Goal: Find specific page/section: Find specific page/section

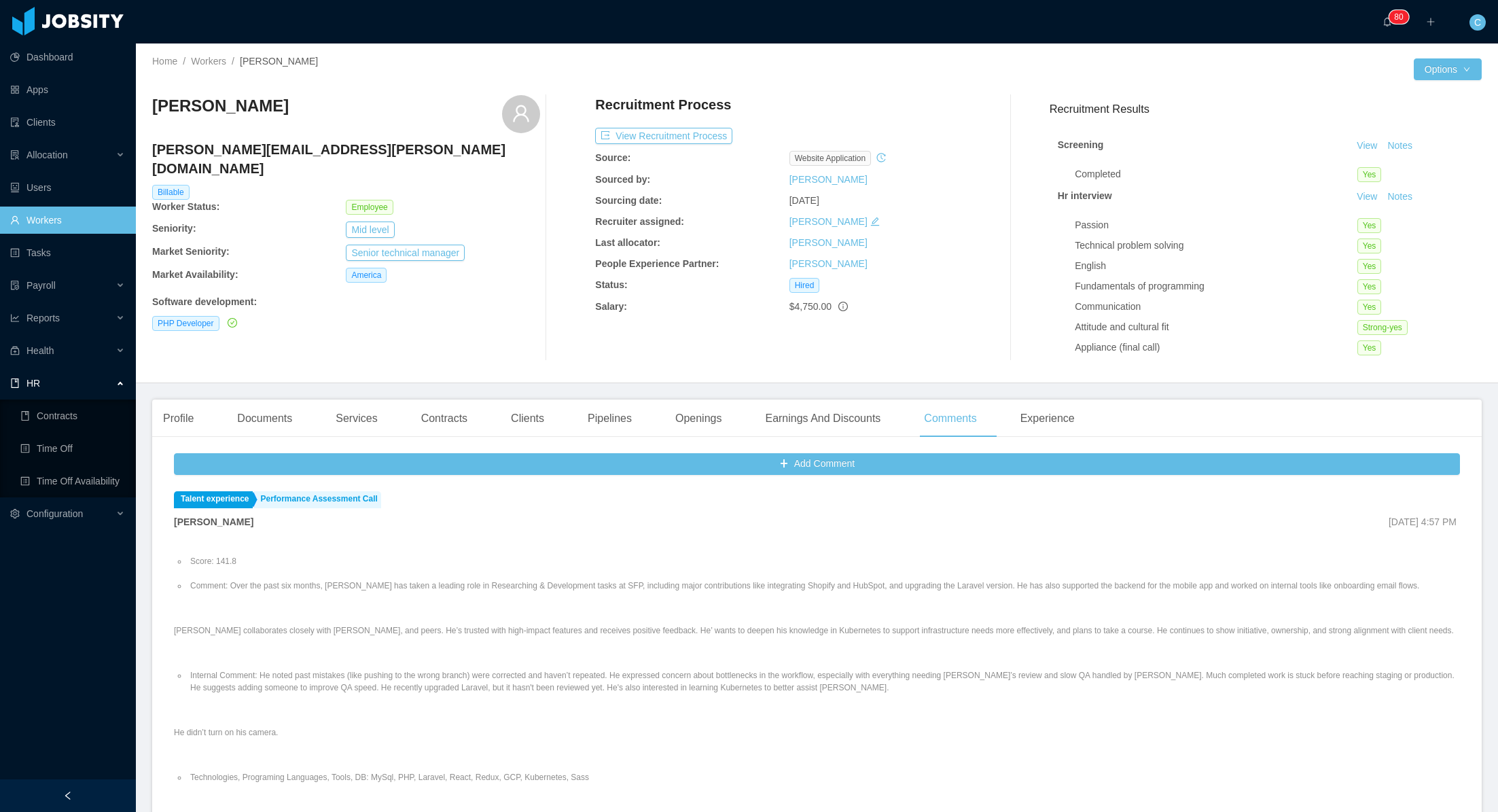
scroll to position [868, 0]
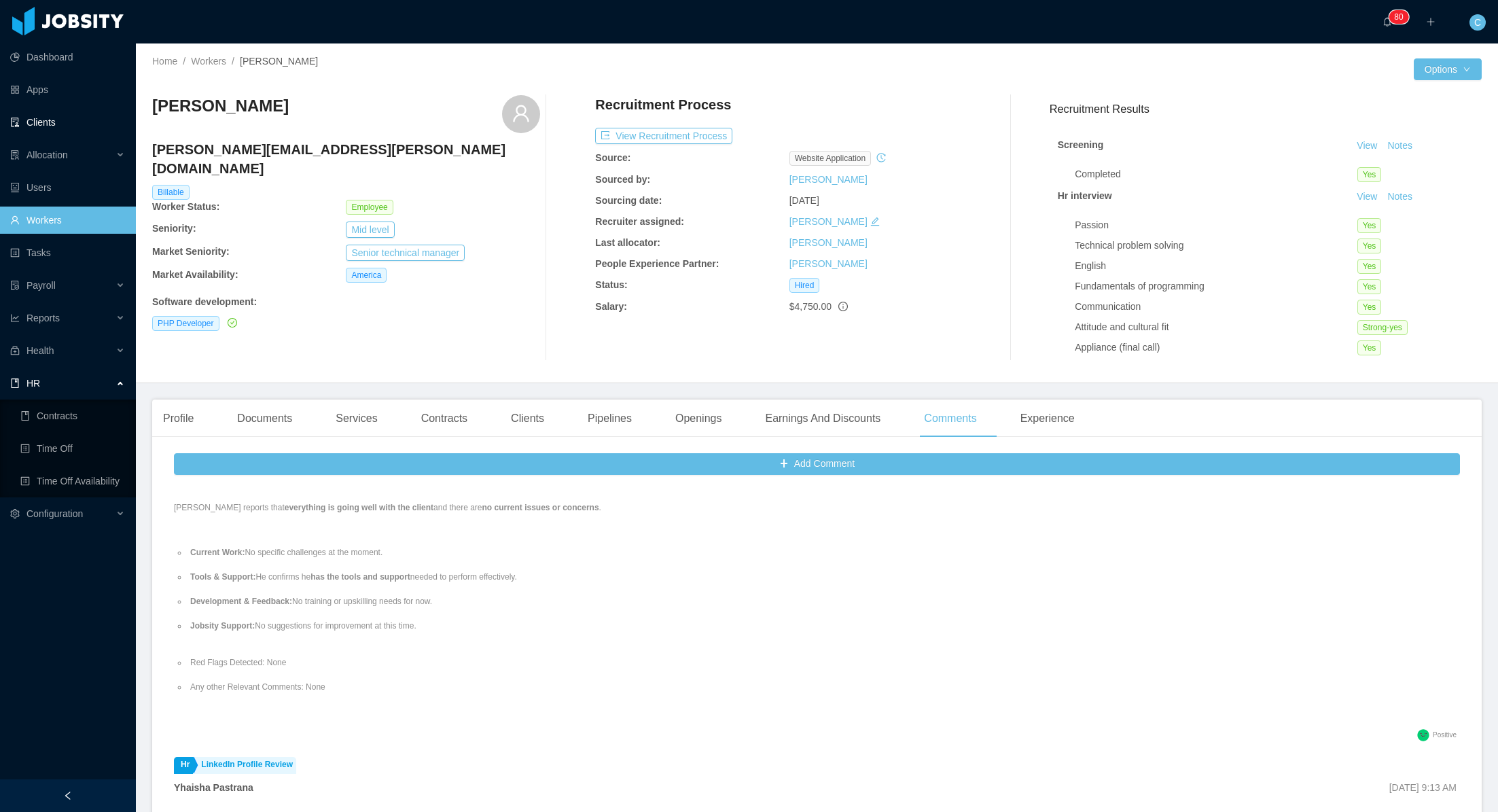
click at [41, 122] on link "Clients" at bounding box center [68, 122] width 115 height 27
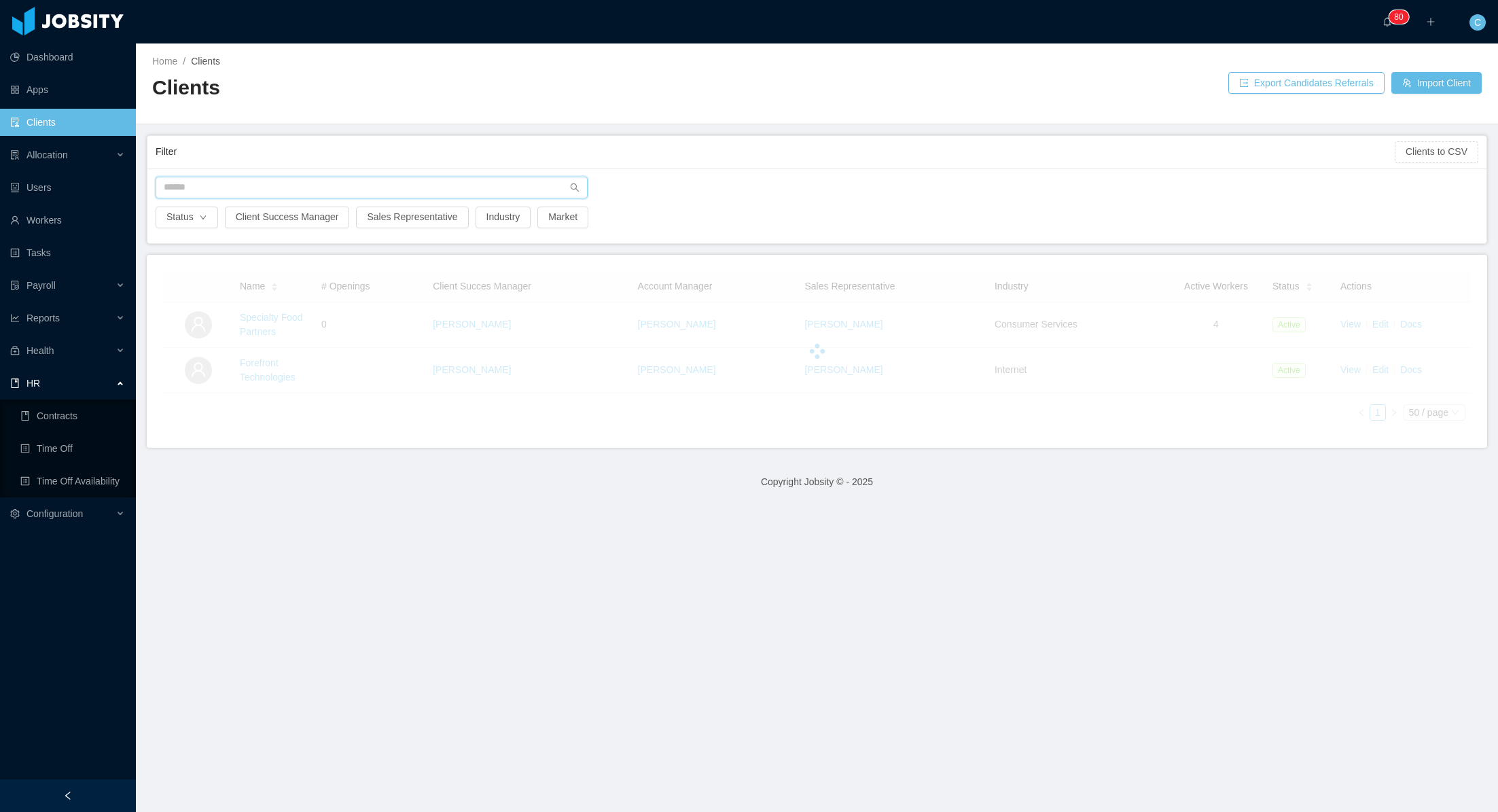
click at [219, 183] on input "text" at bounding box center [372, 187] width 433 height 22
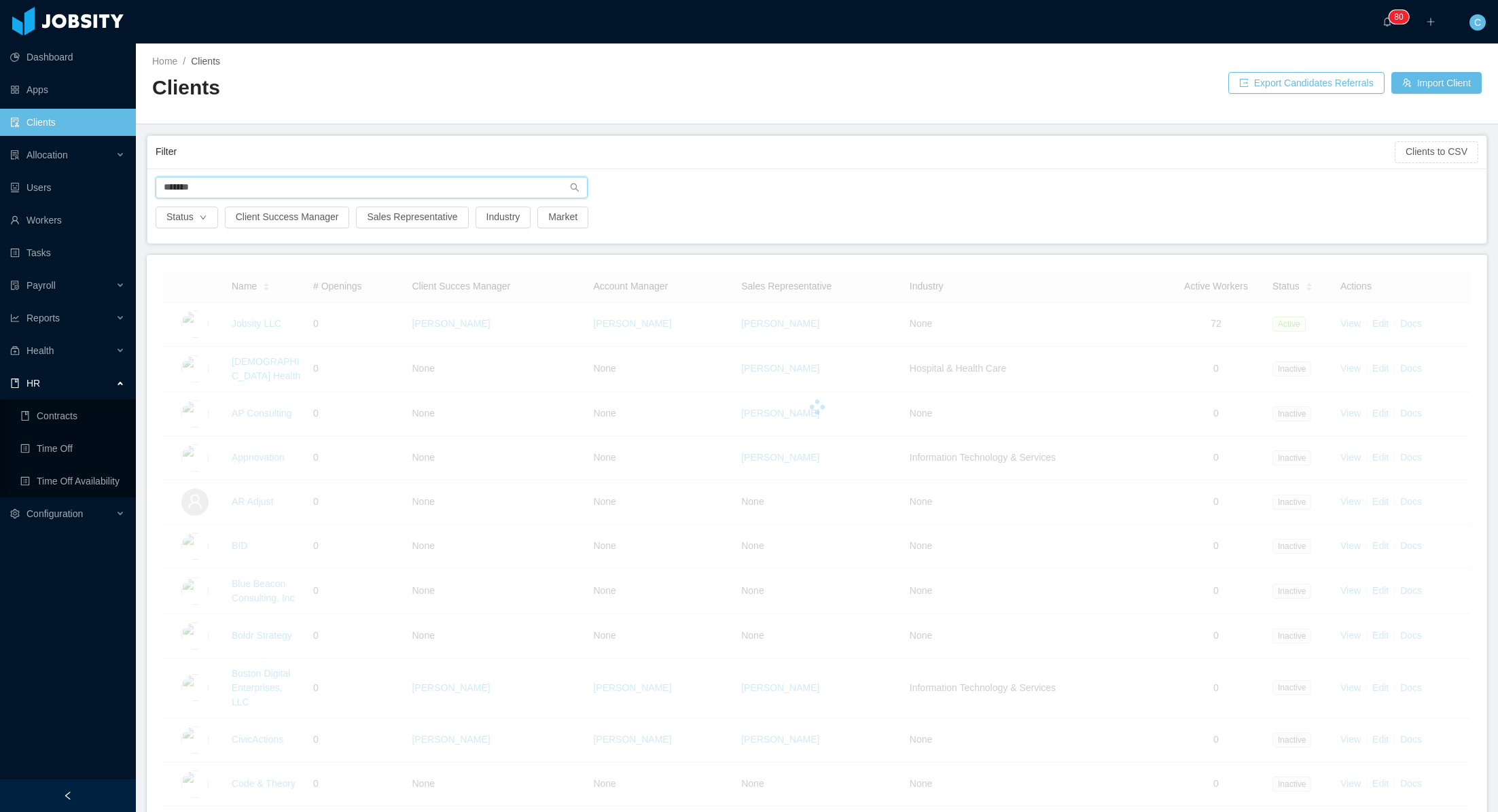
type input "********"
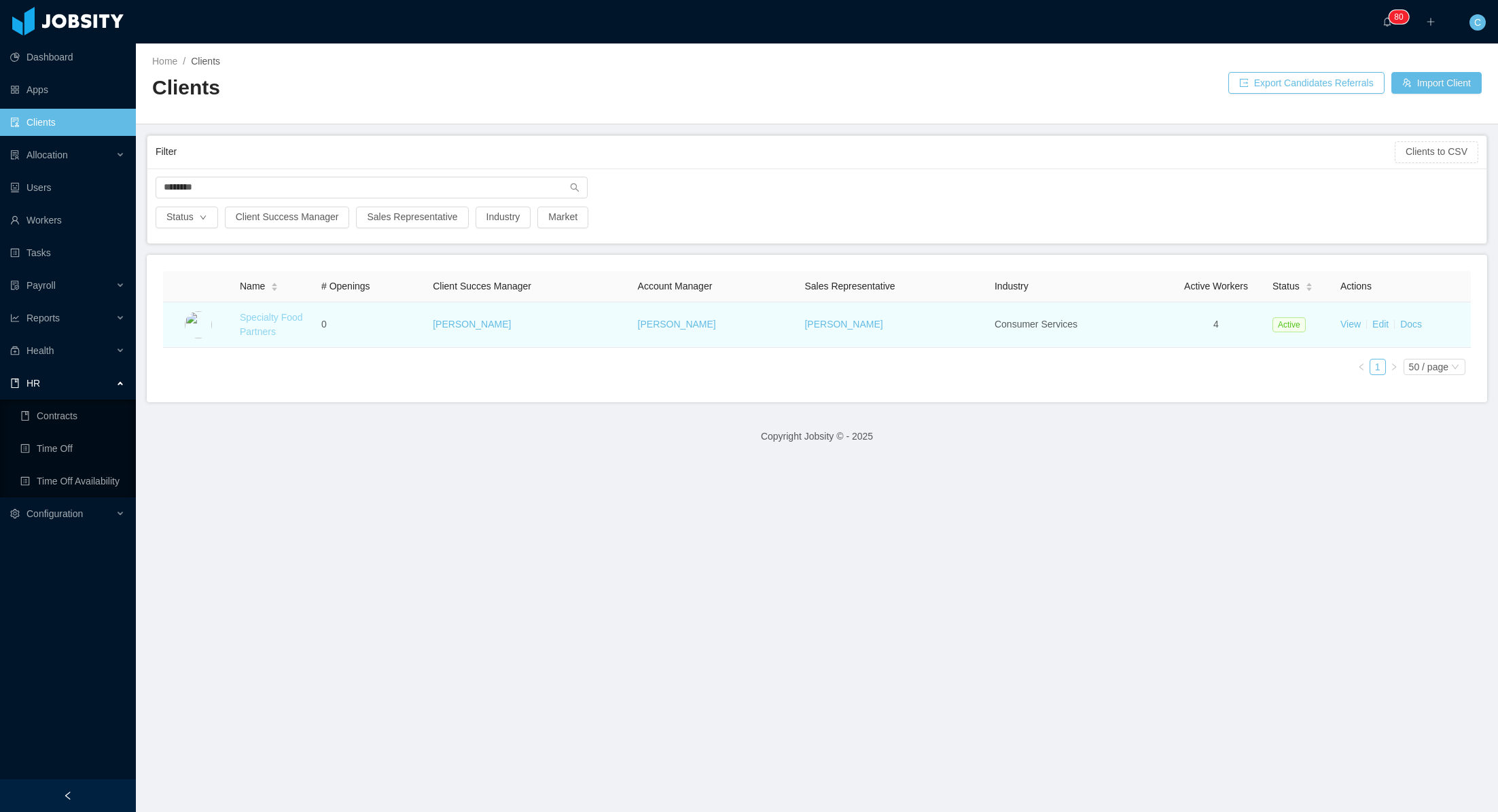
click at [264, 316] on link "Specialty Food Partners" at bounding box center [271, 324] width 63 height 25
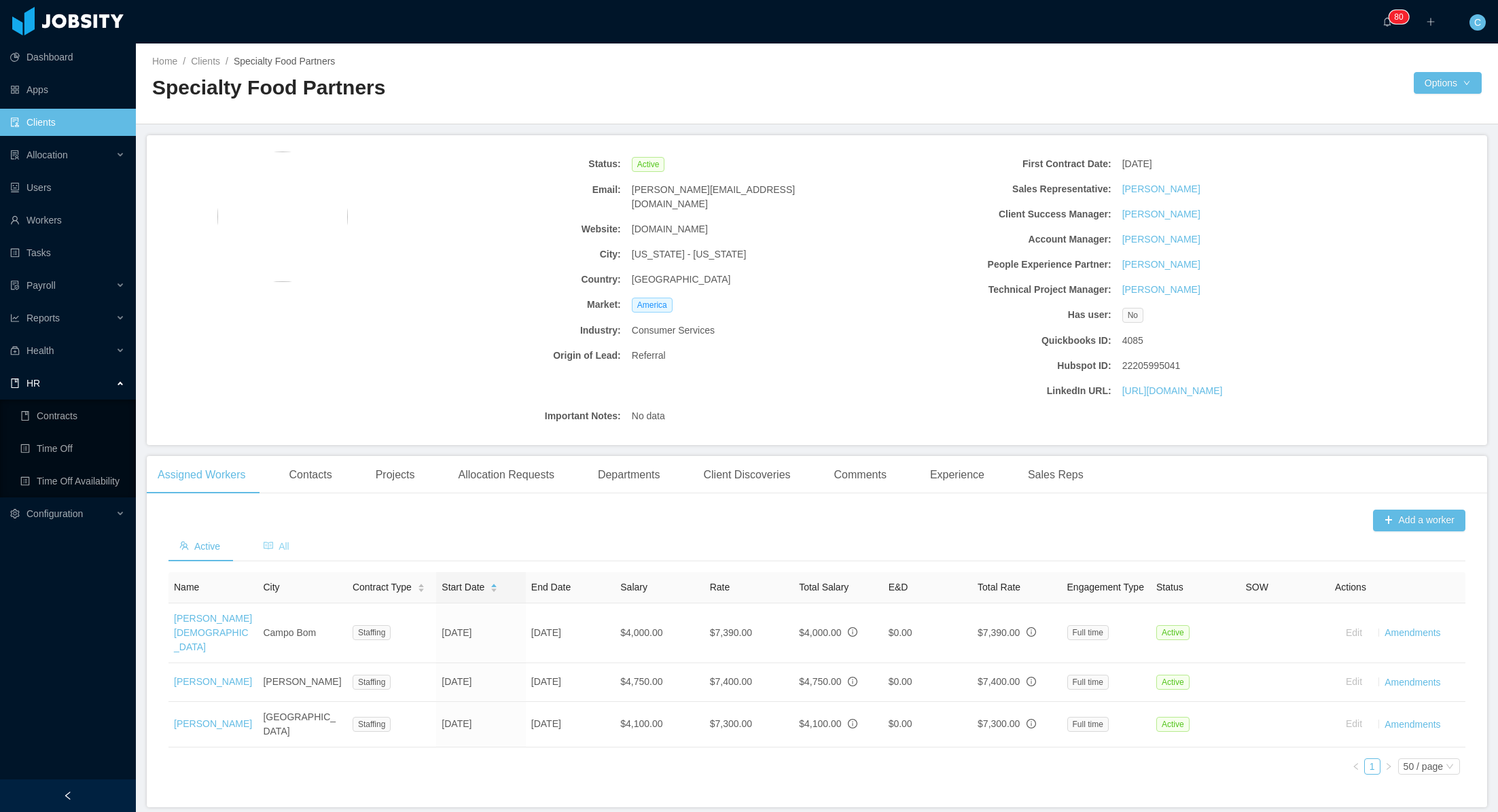
click at [280, 543] on span "All" at bounding box center [276, 547] width 26 height 11
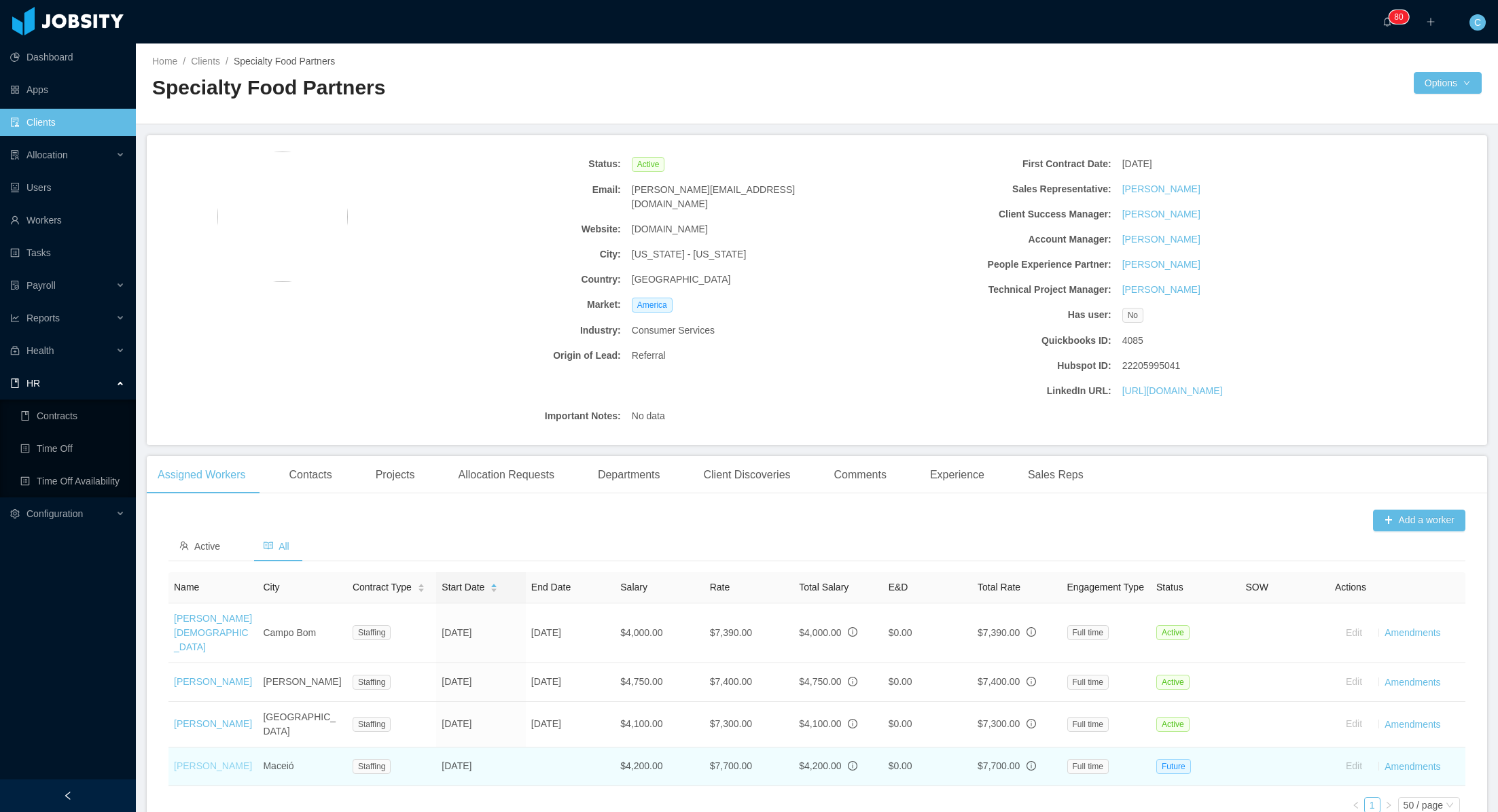
click at [203, 760] on link "[PERSON_NAME]" at bounding box center [213, 766] width 78 height 11
